Goal: Information Seeking & Learning: Learn about a topic

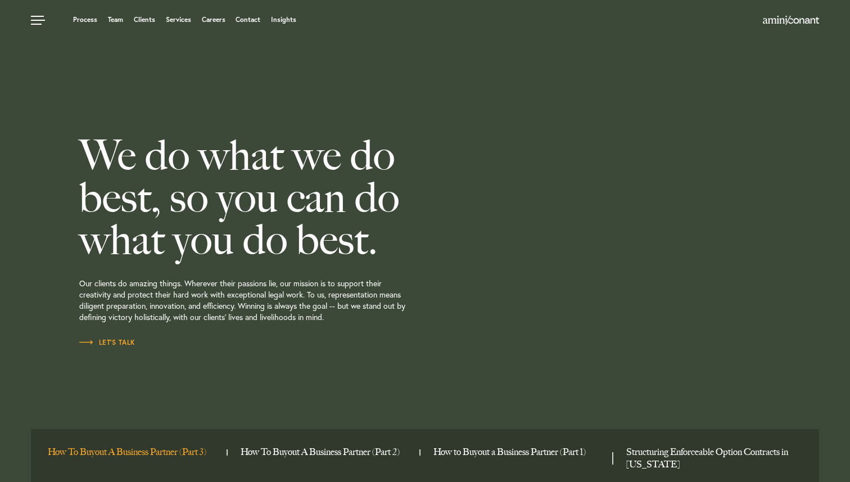
click at [141, 448] on link "How To Buyout A Business Partner (Part 3)" at bounding box center [133, 452] width 170 height 12
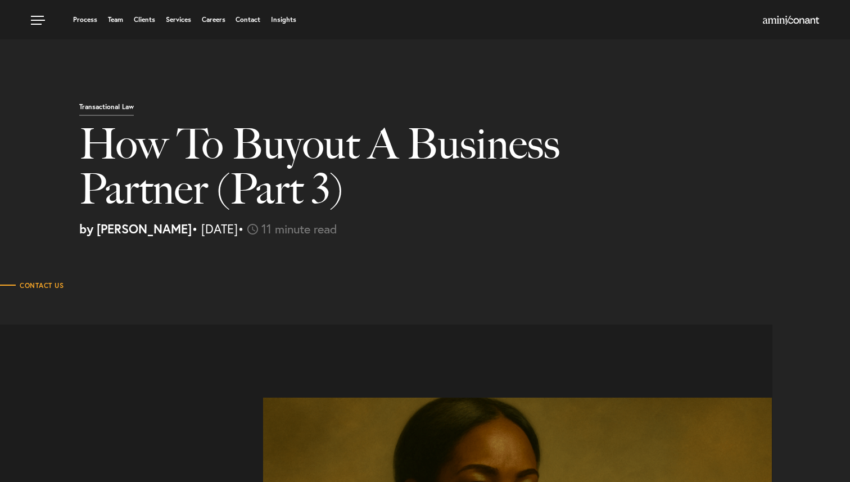
select select "US"
select select "Austin"
select select "Business and Civil Litigation"
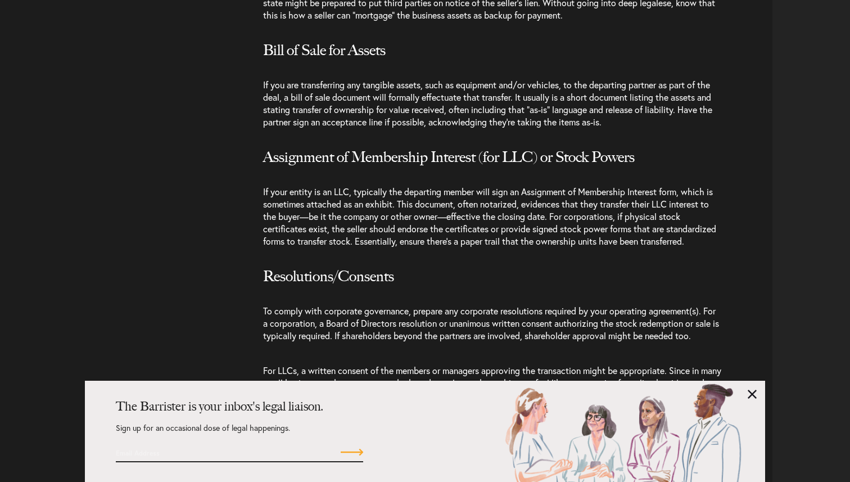
scroll to position [2590, 0]
click at [753, 395] on link at bounding box center [752, 394] width 9 height 9
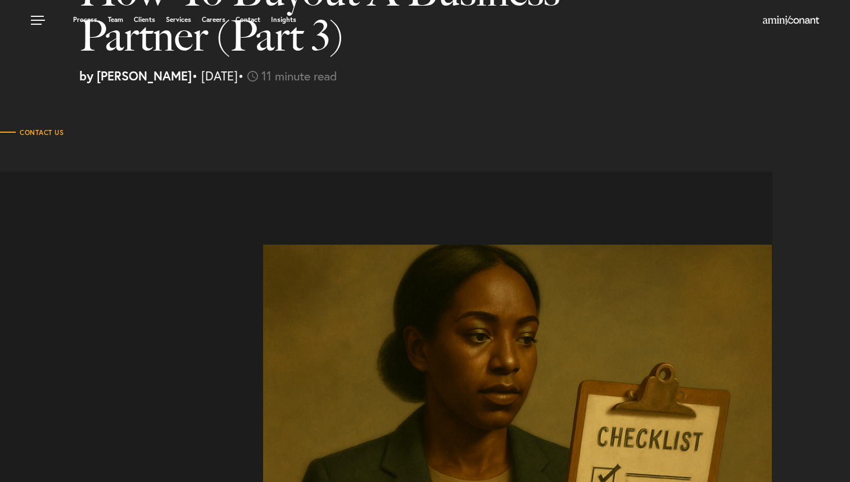
scroll to position [0, 0]
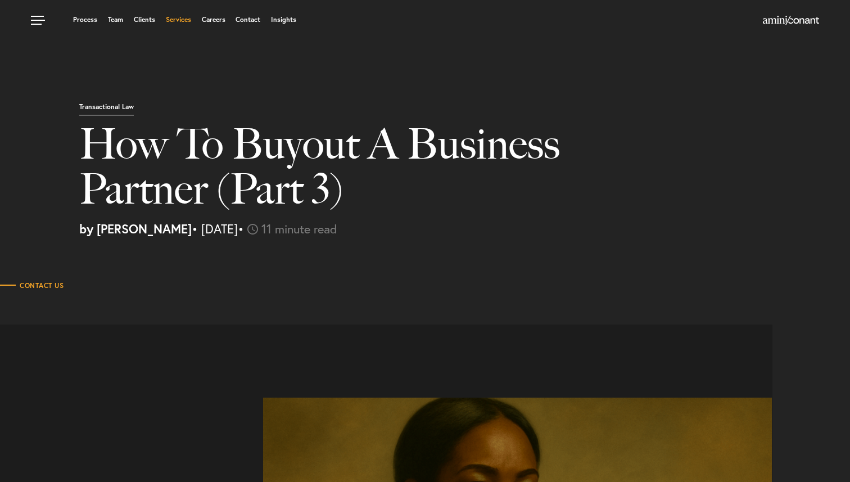
click at [177, 21] on link "Services" at bounding box center [178, 19] width 25 height 7
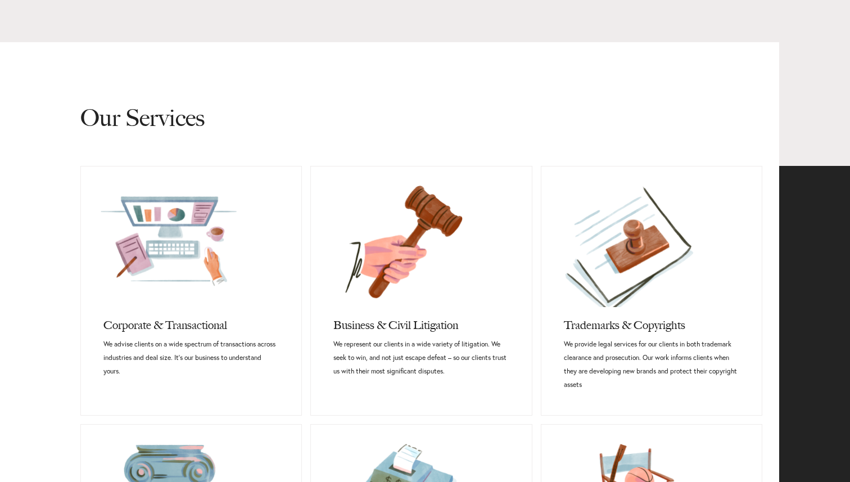
scroll to position [416, 0]
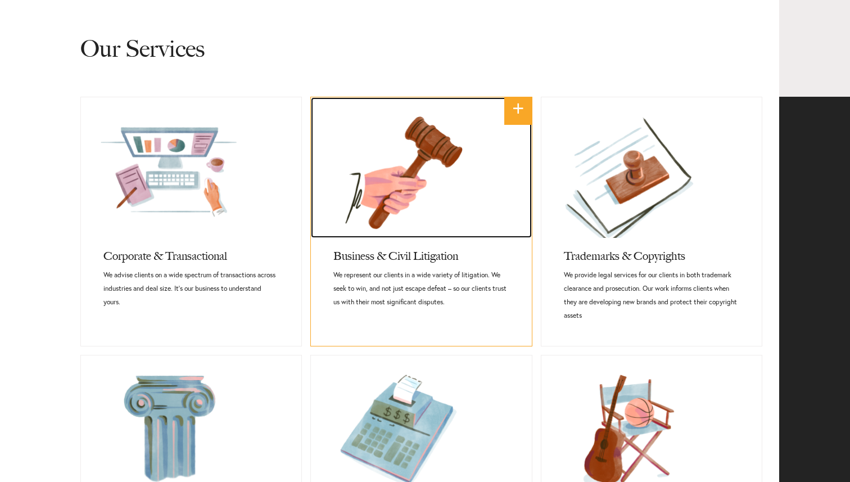
click at [418, 213] on link at bounding box center [421, 167] width 220 height 141
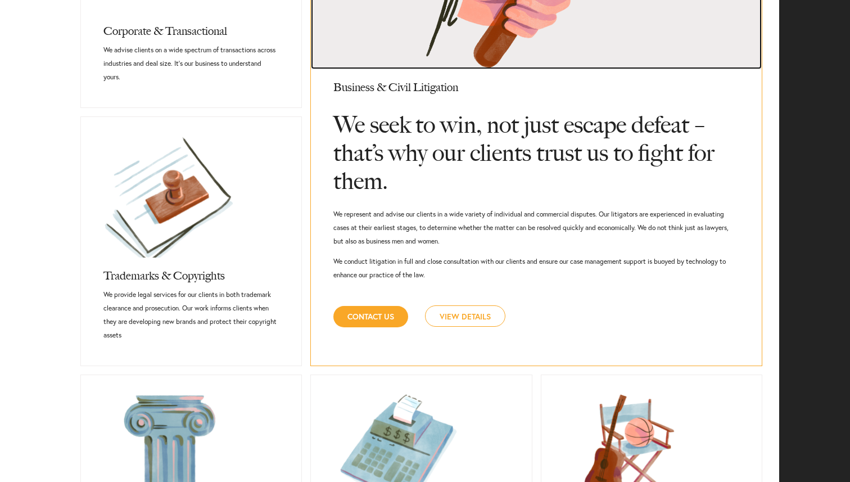
scroll to position [640, 0]
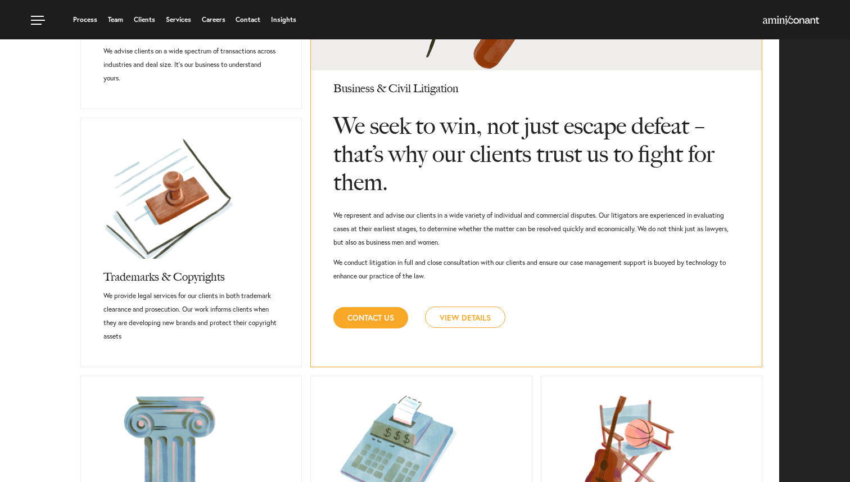
click at [457, 319] on link "View Details" at bounding box center [465, 316] width 80 height 21
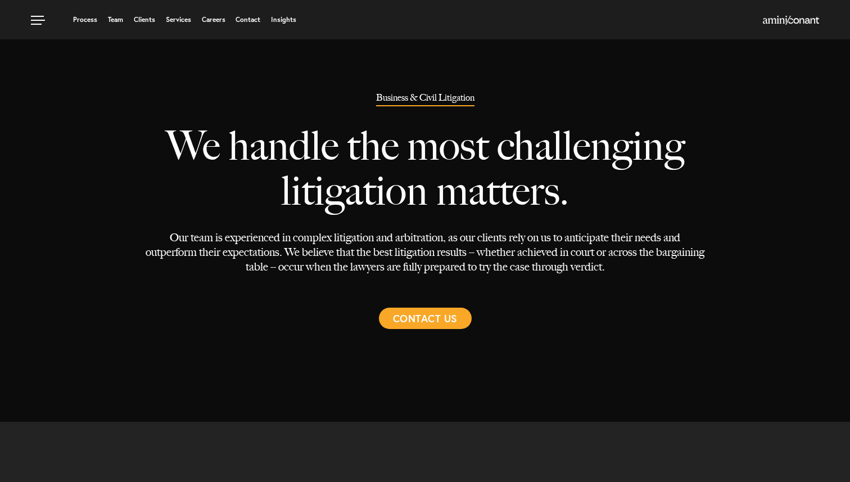
select select "Austin"
select select "Transactional and Corporate"
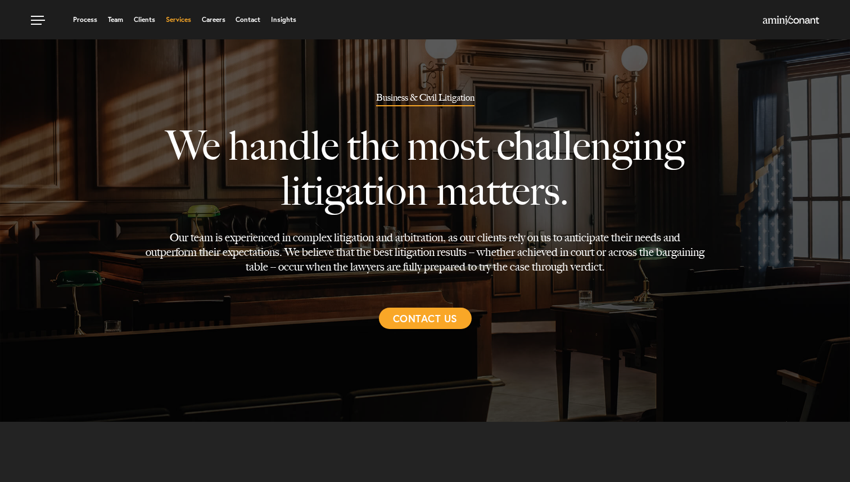
click at [178, 20] on link "Services" at bounding box center [178, 19] width 25 height 7
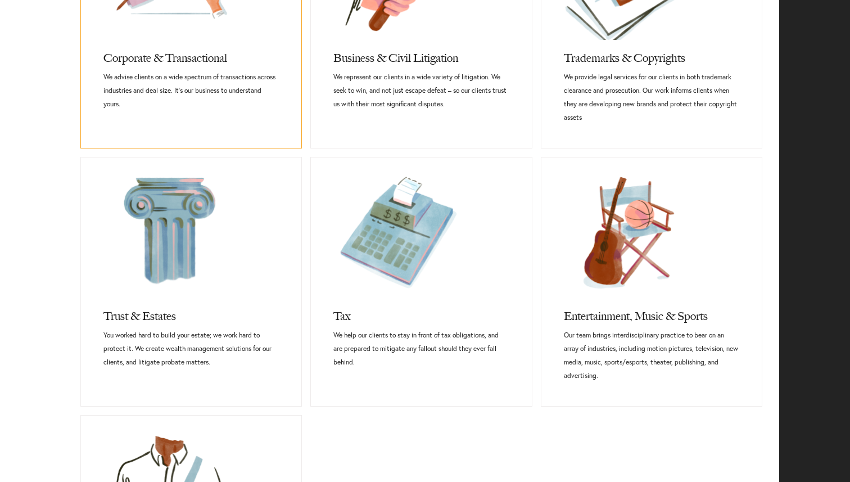
scroll to position [630, 0]
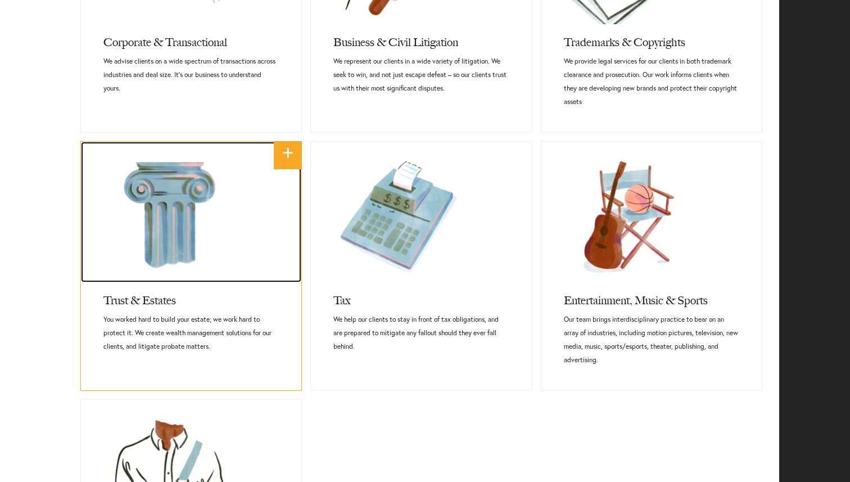
click at [173, 219] on link at bounding box center [191, 212] width 220 height 141
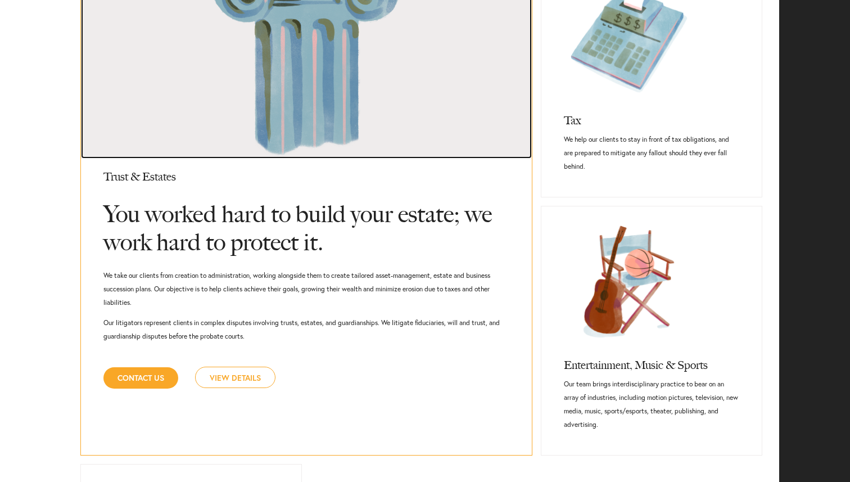
scroll to position [815, 0]
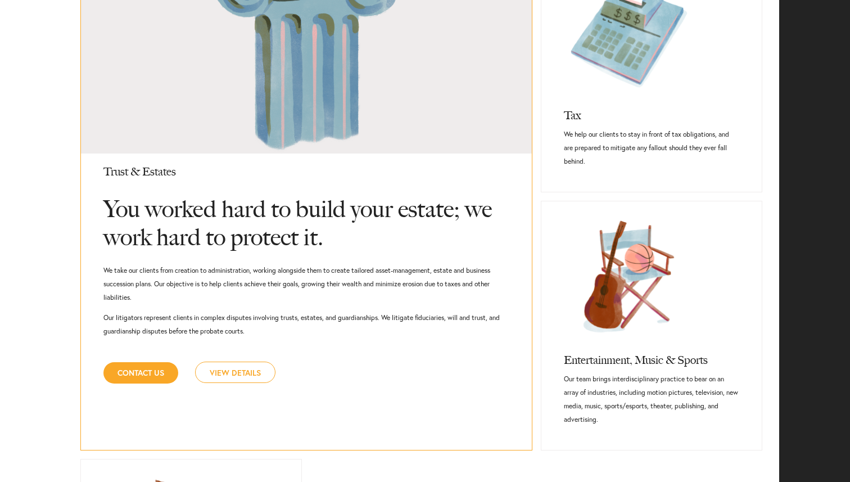
click at [226, 373] on link "View Details" at bounding box center [235, 371] width 80 height 21
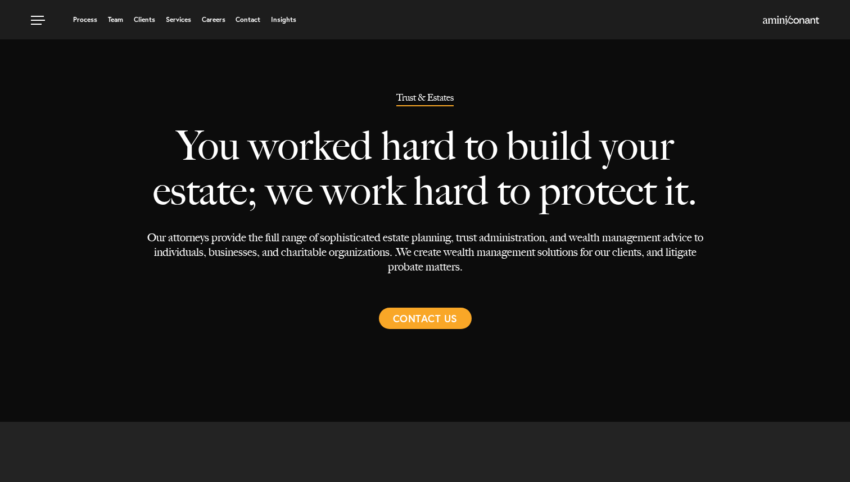
select select "Austin"
select select "Estate"
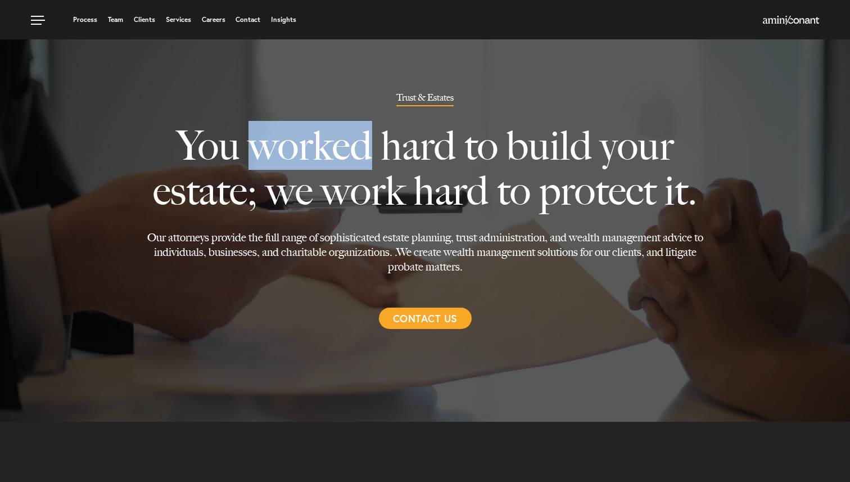
click at [368, 108] on p "You worked hard to build your estate; we work hard to protect it." at bounding box center [425, 168] width 559 height 124
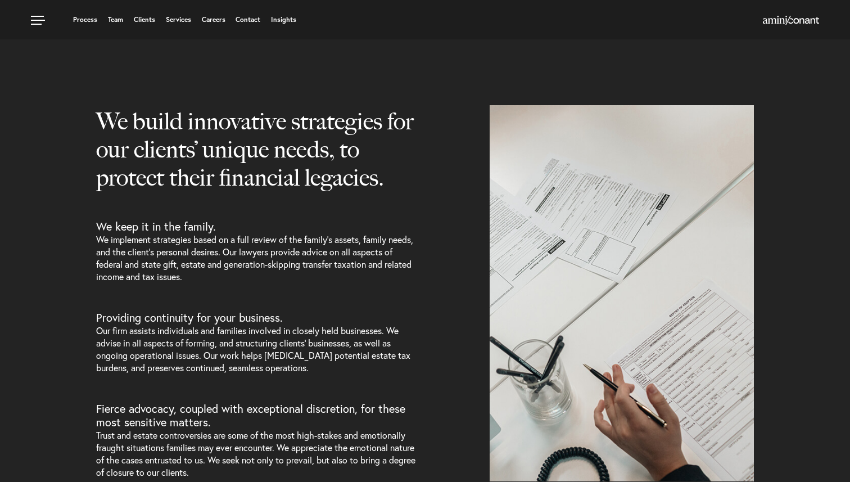
scroll to position [389, 0]
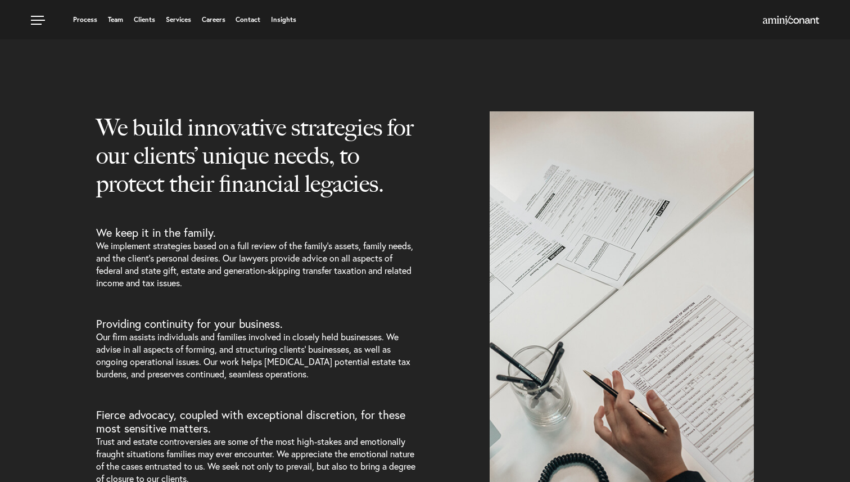
click at [261, 59] on section "We build innovative strategies for our clients’ unique needs, to protect their …" at bounding box center [425, 260] width 850 height 455
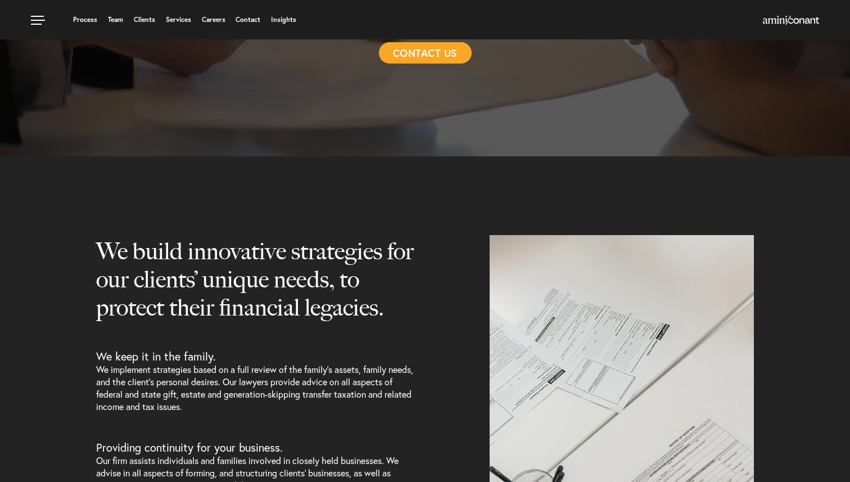
scroll to position [0, 0]
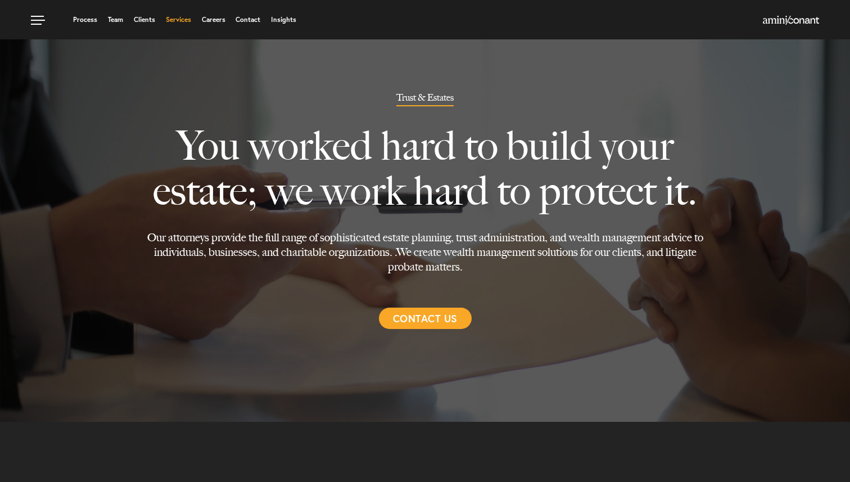
click at [187, 18] on link "Services" at bounding box center [178, 19] width 25 height 7
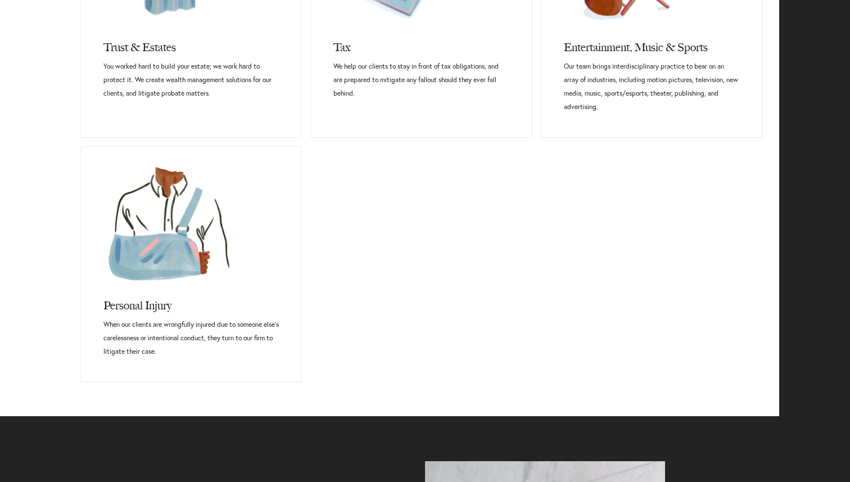
scroll to position [890, 0]
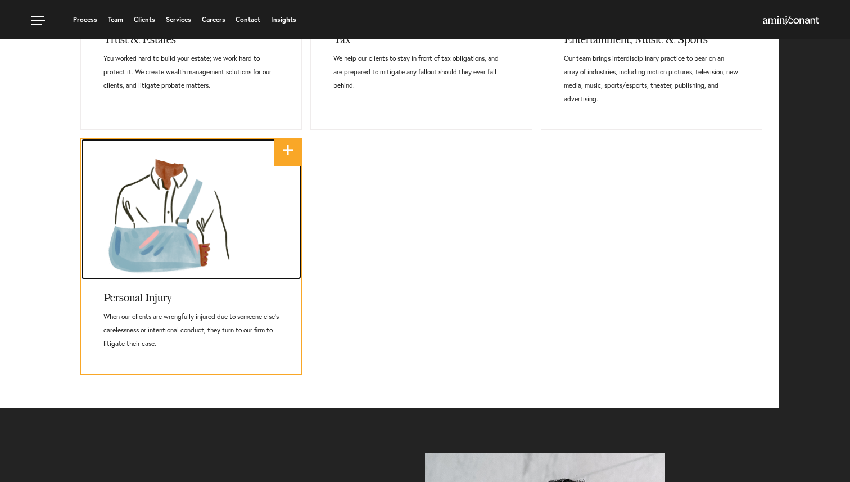
click at [204, 174] on link at bounding box center [191, 209] width 220 height 141
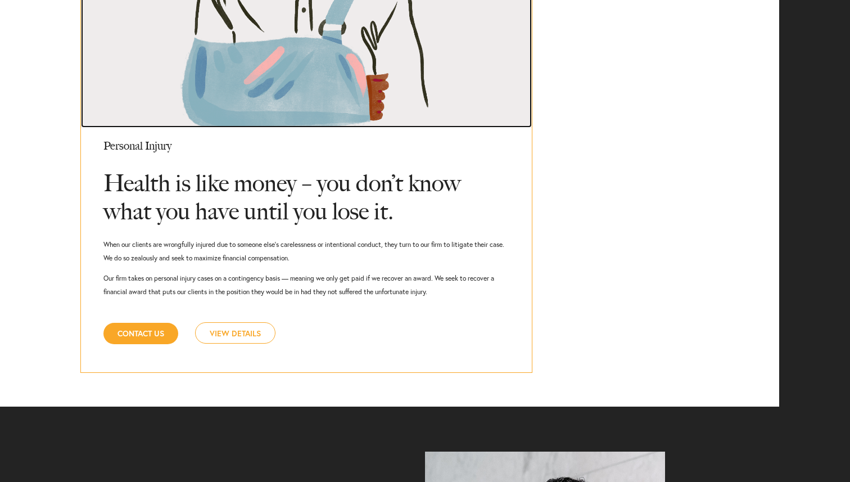
scroll to position [1100, 0]
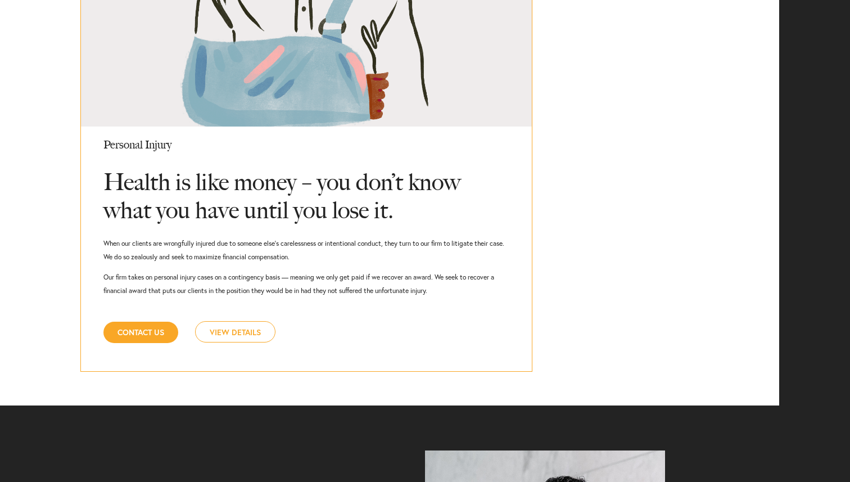
click at [250, 327] on link "View Details" at bounding box center [235, 331] width 80 height 21
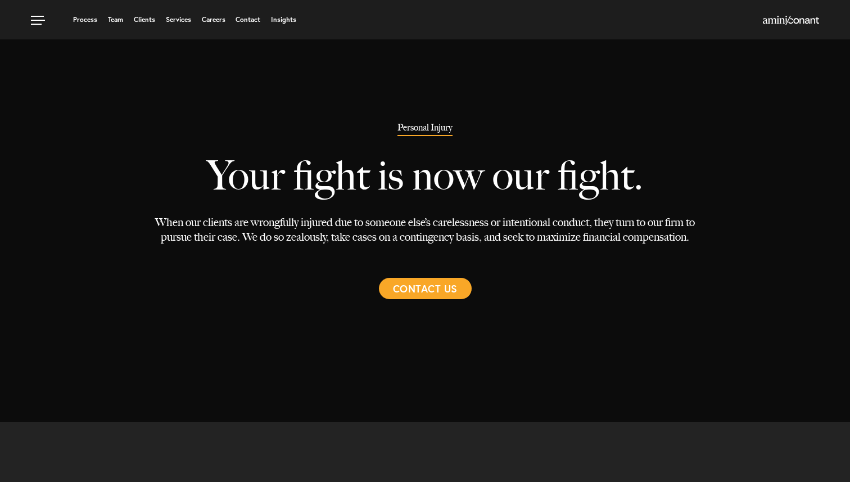
select select "Austin"
select select "Personal Injury"
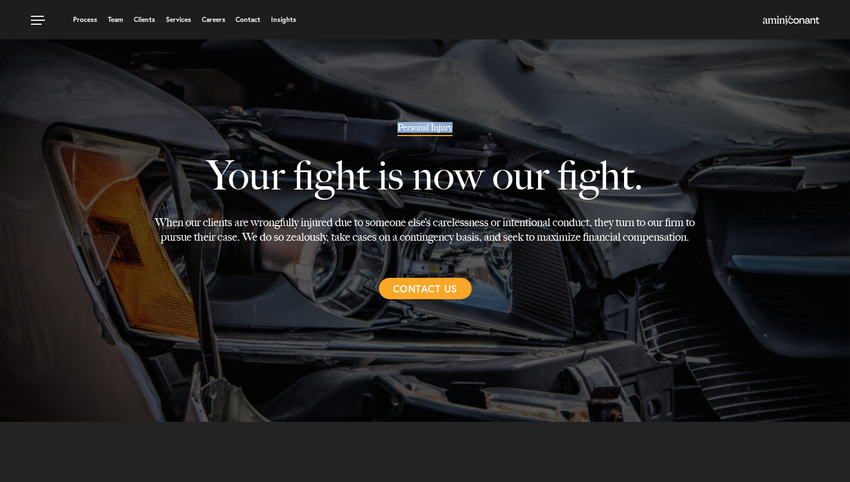
drag, startPoint x: 395, startPoint y: 128, endPoint x: 540, endPoint y: 131, distance: 145.1
click at [540, 131] on div "Personal Injury Your fight is now our fight. When our clients are wrongfully in…" at bounding box center [425, 211] width 576 height 177
click at [177, 18] on link "Services" at bounding box center [178, 19] width 25 height 7
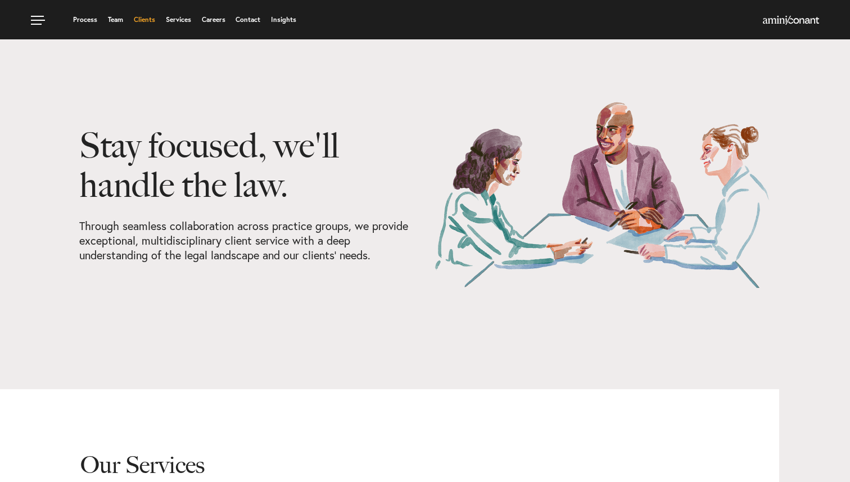
click at [146, 20] on link "Clients" at bounding box center [144, 19] width 21 height 7
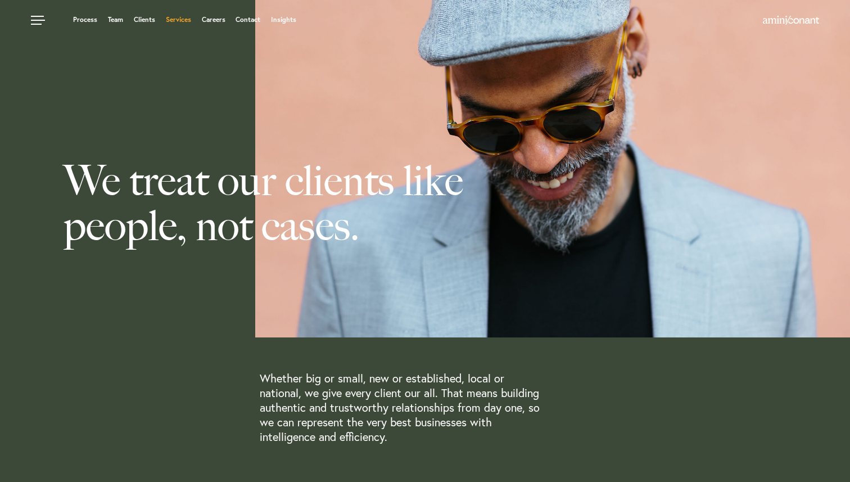
click at [175, 16] on link "Services" at bounding box center [178, 19] width 25 height 7
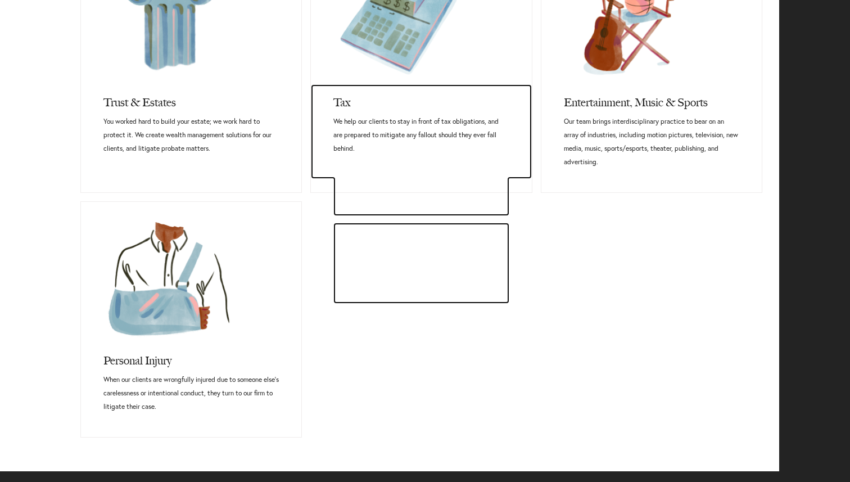
click at [362, 153] on p "We help our clients to stay in front of tax obligations, and are prepared to mi…" at bounding box center [420, 135] width 175 height 40
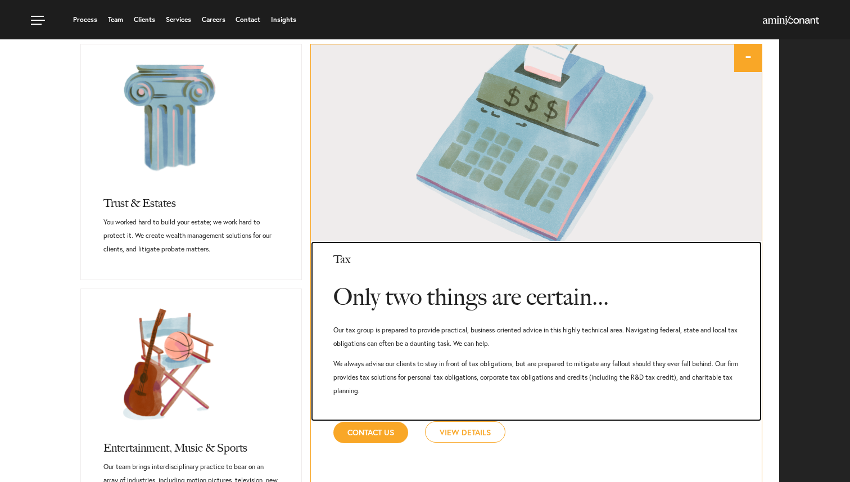
scroll to position [725, 0]
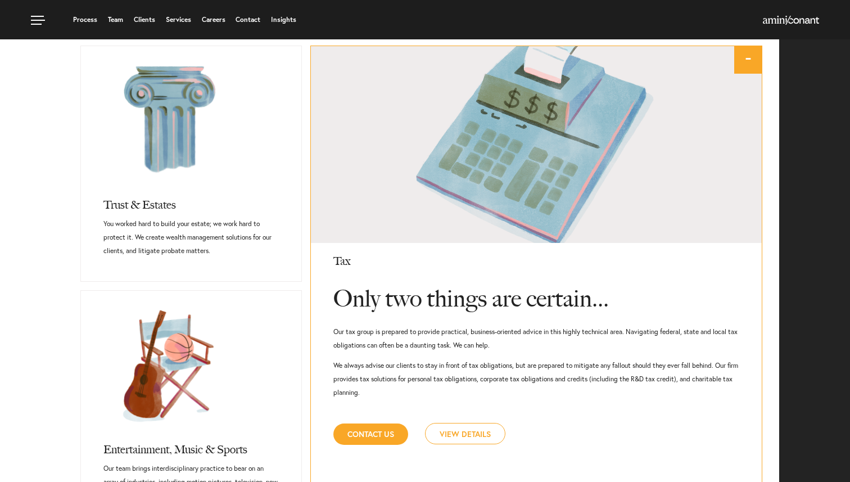
click at [472, 433] on link "View Details" at bounding box center [465, 433] width 80 height 21
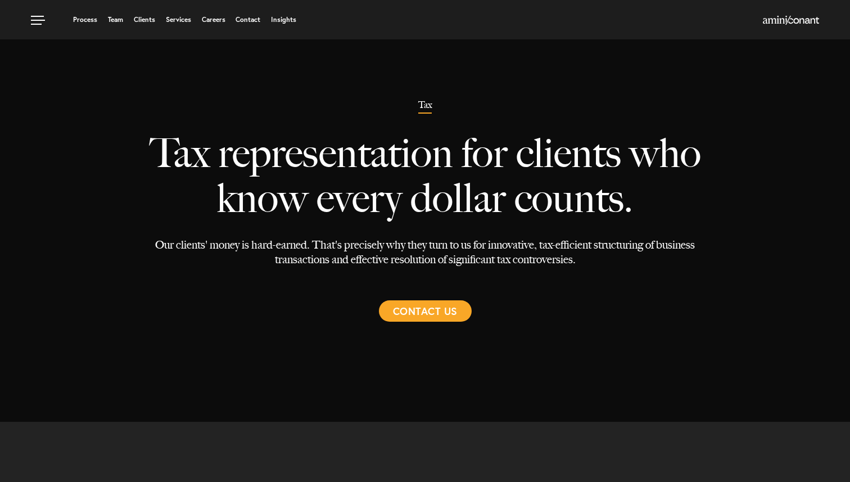
select select "Austin"
select select "Estate and Tax"
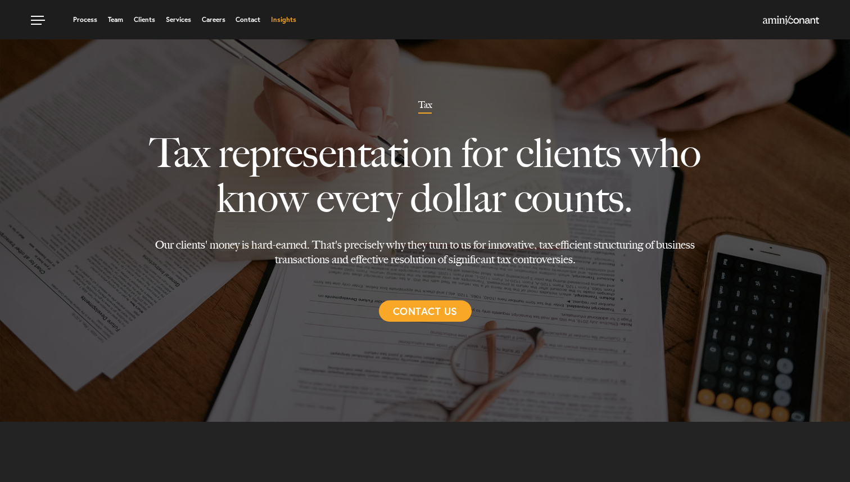
click at [286, 18] on link "Insights" at bounding box center [283, 19] width 25 height 7
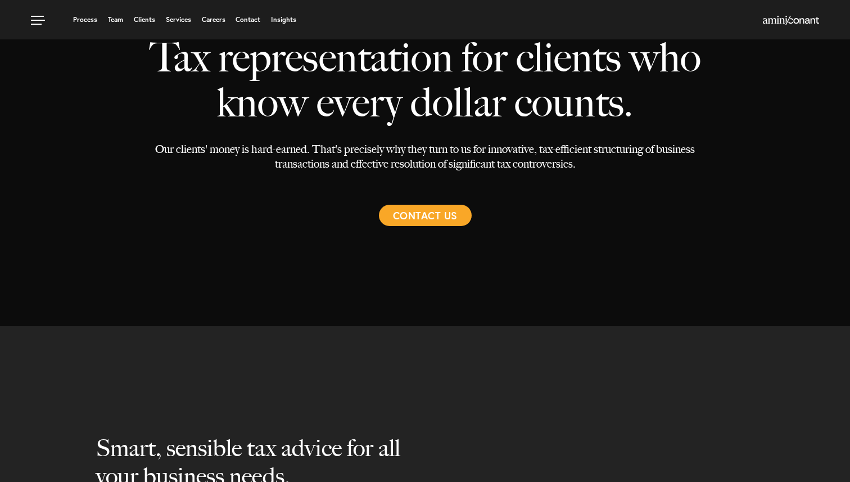
select select "Austin"
select select "Estate and Tax"
